Goal: Find specific page/section: Find specific page/section

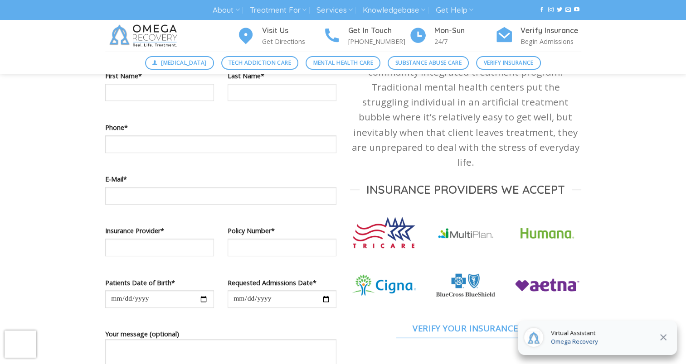
scroll to position [499, 0]
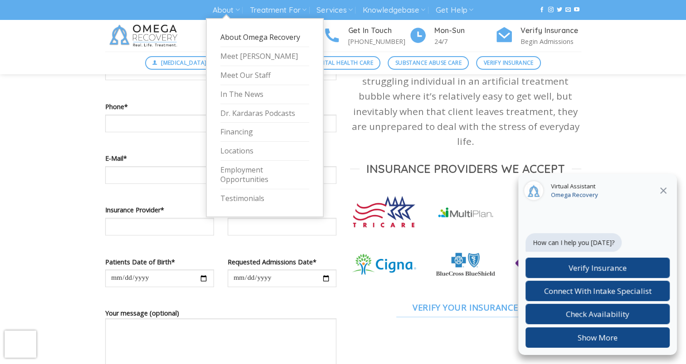
click at [238, 36] on link "About Omega Recovery" at bounding box center [264, 37] width 89 height 19
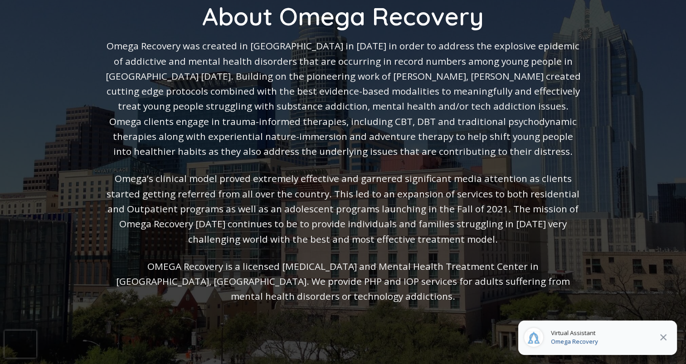
scroll to position [181, 0]
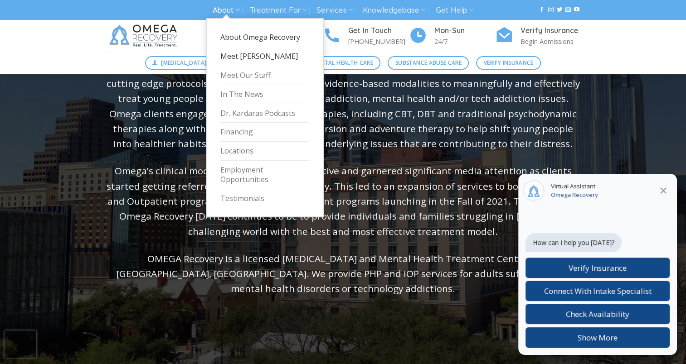
click at [239, 54] on link "Meet [PERSON_NAME]" at bounding box center [264, 56] width 89 height 19
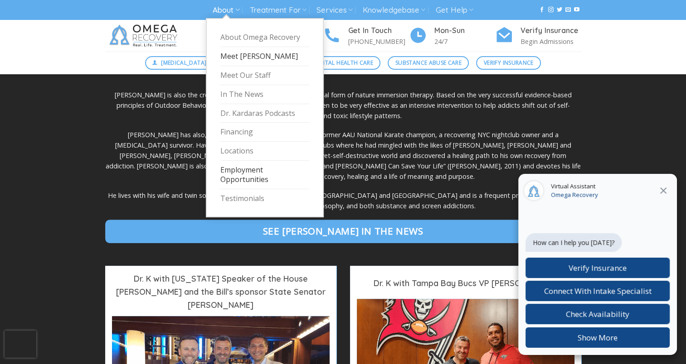
scroll to position [680, 0]
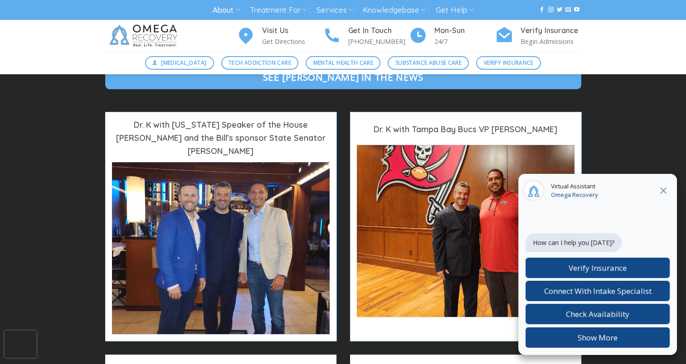
click at [662, 192] on icon at bounding box center [663, 191] width 6 height 6
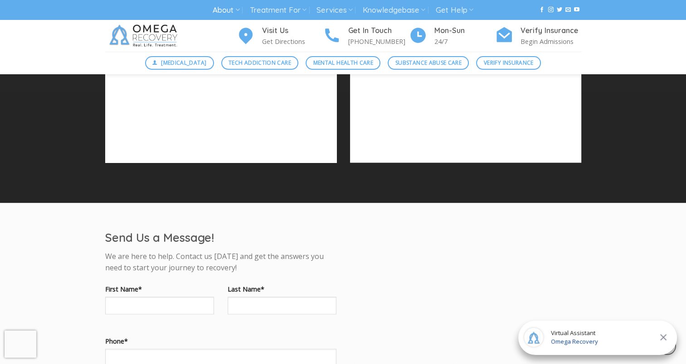
scroll to position [1813, 0]
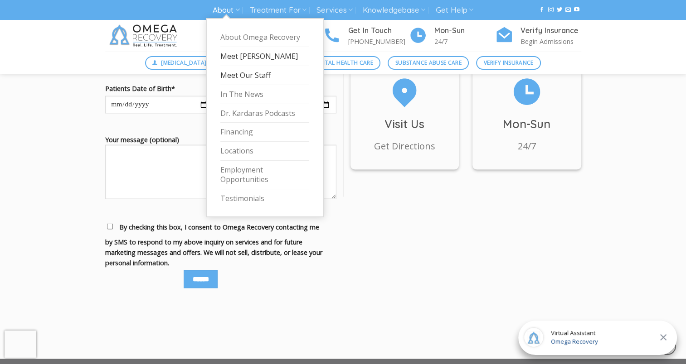
click at [242, 76] on link "Meet Our Staff" at bounding box center [264, 75] width 89 height 19
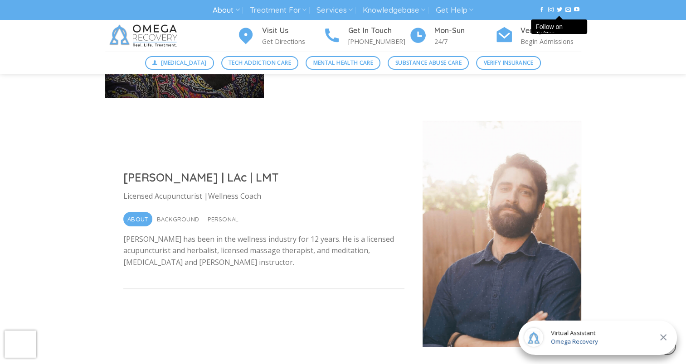
scroll to position [2992, 0]
click at [267, 48] on div "Visit Us Get Directions Get In Touch (512) 601-5407 Mon-Sun 24/7 Verify Insuran…" at bounding box center [343, 36] width 490 height 32
click at [268, 45] on p "Get Directions" at bounding box center [292, 41] width 61 height 10
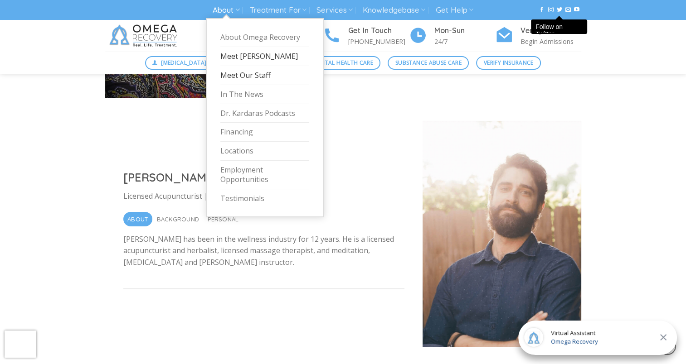
click at [228, 54] on link "Meet [PERSON_NAME]" at bounding box center [264, 56] width 89 height 19
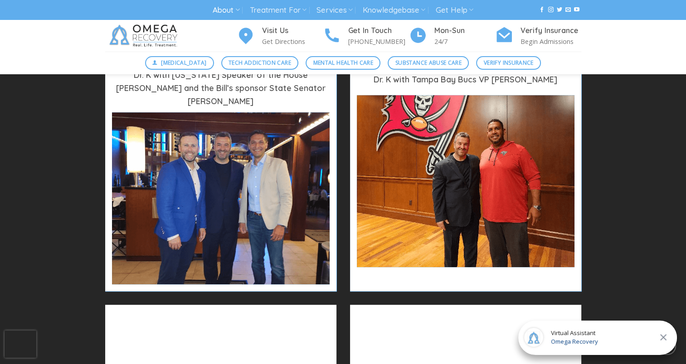
scroll to position [635, 0]
